Goal: Task Accomplishment & Management: Manage account settings

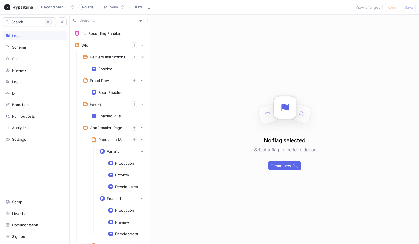
click at [86, 8] on span "Polaris" at bounding box center [88, 7] width 12 height 4
click at [104, 66] on div "Enabled" at bounding box center [118, 68] width 61 height 11
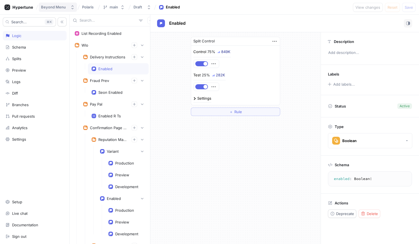
click at [62, 7] on div "Beyond Menu" at bounding box center [53, 7] width 25 height 5
click at [36, 8] on icon at bounding box center [37, 7] width 2 height 5
click at [17, 6] on icon at bounding box center [18, 7] width 29 height 6
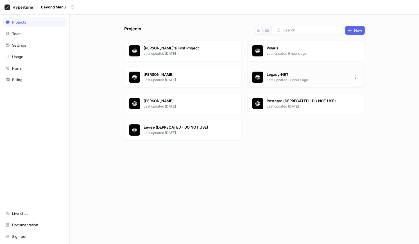
click at [260, 75] on icon at bounding box center [258, 78] width 6 height 6
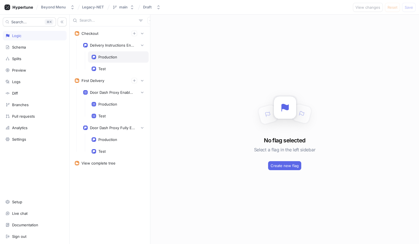
click at [106, 58] on div "Production" at bounding box center [107, 57] width 19 height 4
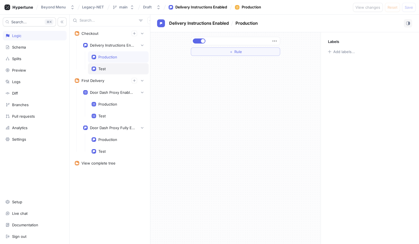
click at [106, 71] on div "Test" at bounding box center [118, 69] width 53 height 4
click at [108, 58] on div "Production" at bounding box center [107, 57] width 19 height 4
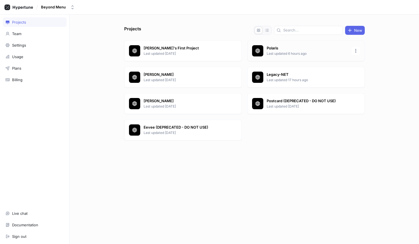
click at [296, 53] on p "Last updated 6 hours ago" at bounding box center [308, 53] width 82 height 5
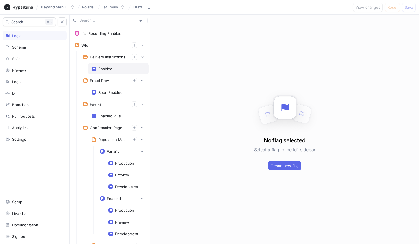
click at [107, 64] on div "Enabled" at bounding box center [118, 68] width 61 height 11
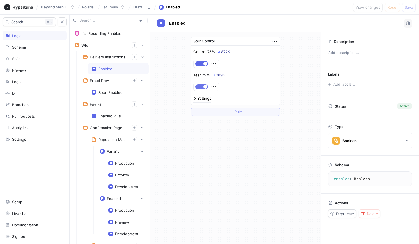
click at [201, 85] on button "button" at bounding box center [201, 86] width 13 height 5
drag, startPoint x: 202, startPoint y: 66, endPoint x: 204, endPoint y: 71, distance: 5.1
click at [202, 66] on button "button" at bounding box center [201, 63] width 13 height 5
click at [202, 85] on button "button" at bounding box center [201, 86] width 13 height 5
click at [202, 66] on div at bounding box center [206, 64] width 25 height 8
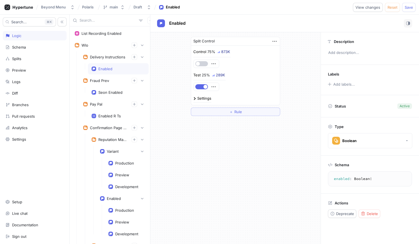
drag, startPoint x: 202, startPoint y: 87, endPoint x: 199, endPoint y: 66, distance: 21.2
click at [202, 87] on button "button" at bounding box center [201, 86] width 13 height 5
click at [199, 63] on span "button" at bounding box center [198, 64] width 4 height 4
drag, startPoint x: 200, startPoint y: 63, endPoint x: 204, endPoint y: 78, distance: 15.1
click at [200, 63] on button "button" at bounding box center [201, 63] width 13 height 5
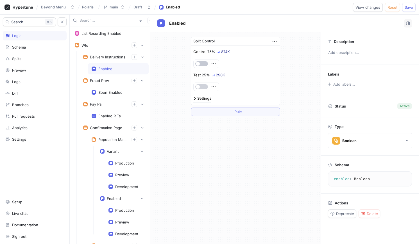
click at [204, 89] on button "button" at bounding box center [201, 86] width 13 height 5
